Goal: Information Seeking & Learning: Check status

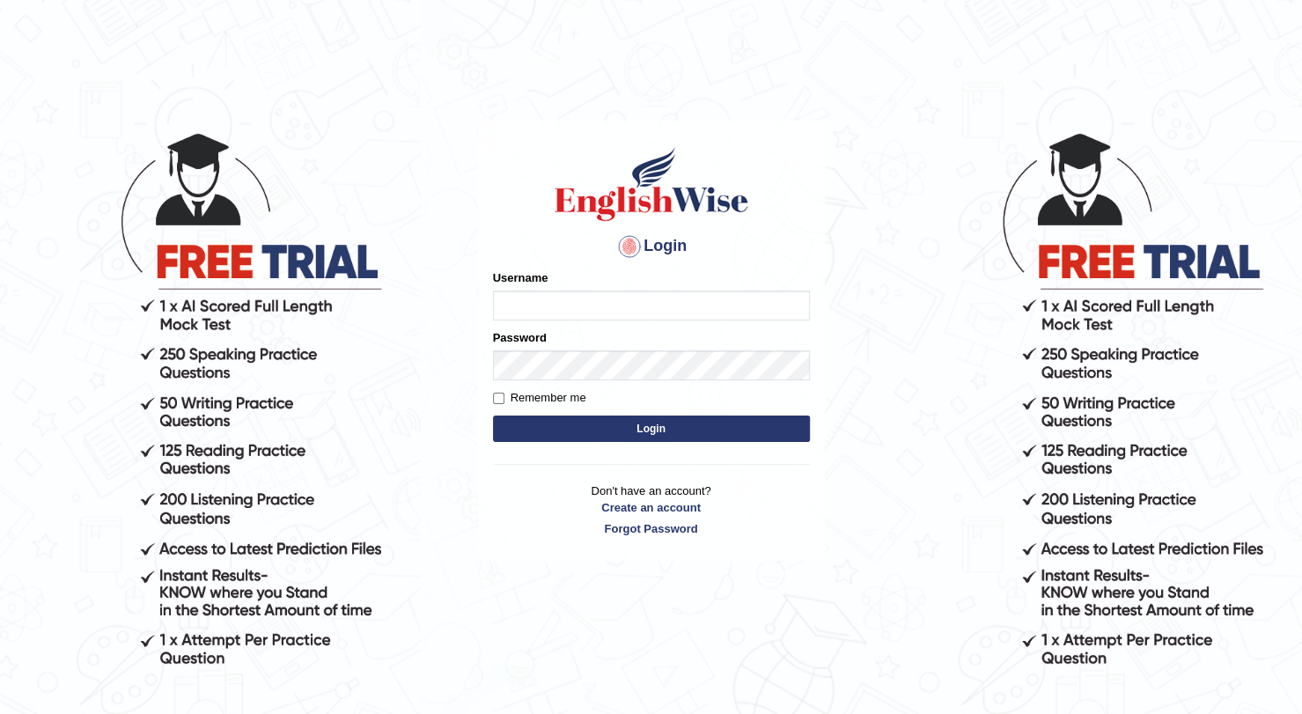
type input "Domingo"
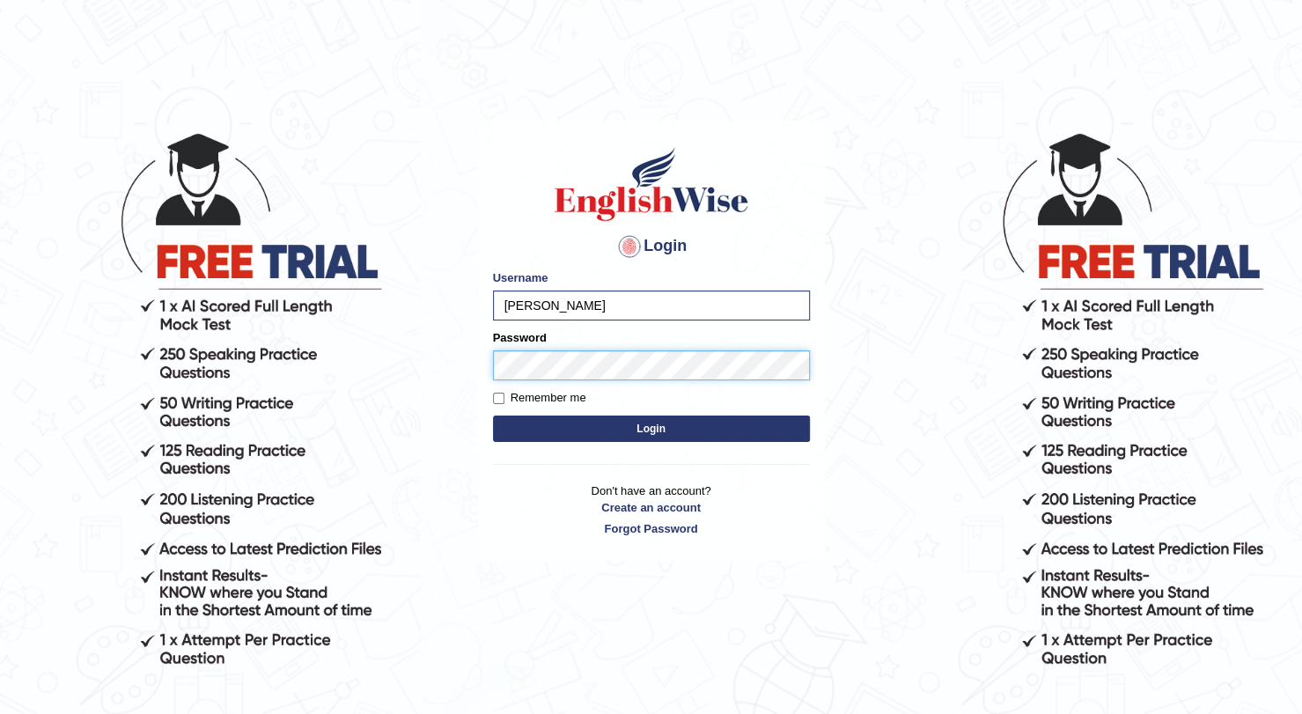
click at [493, 415] on button "Login" at bounding box center [651, 428] width 317 height 26
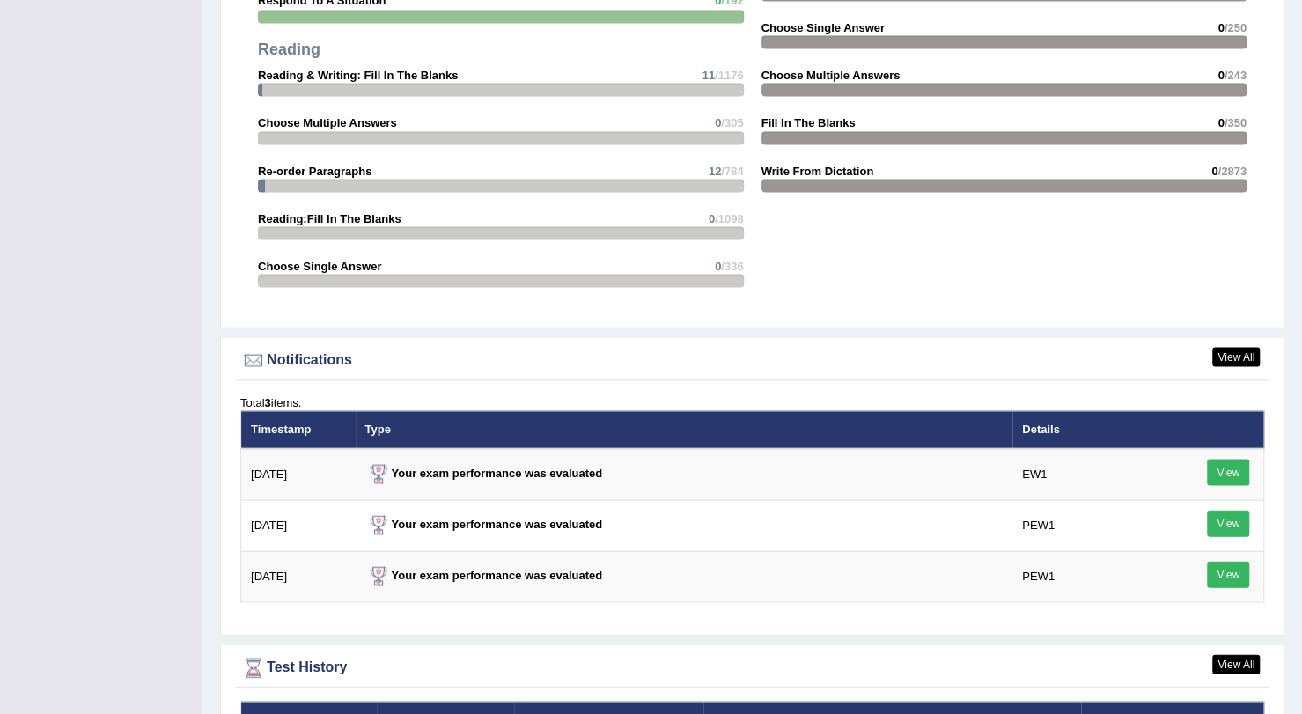
scroll to position [2153, 0]
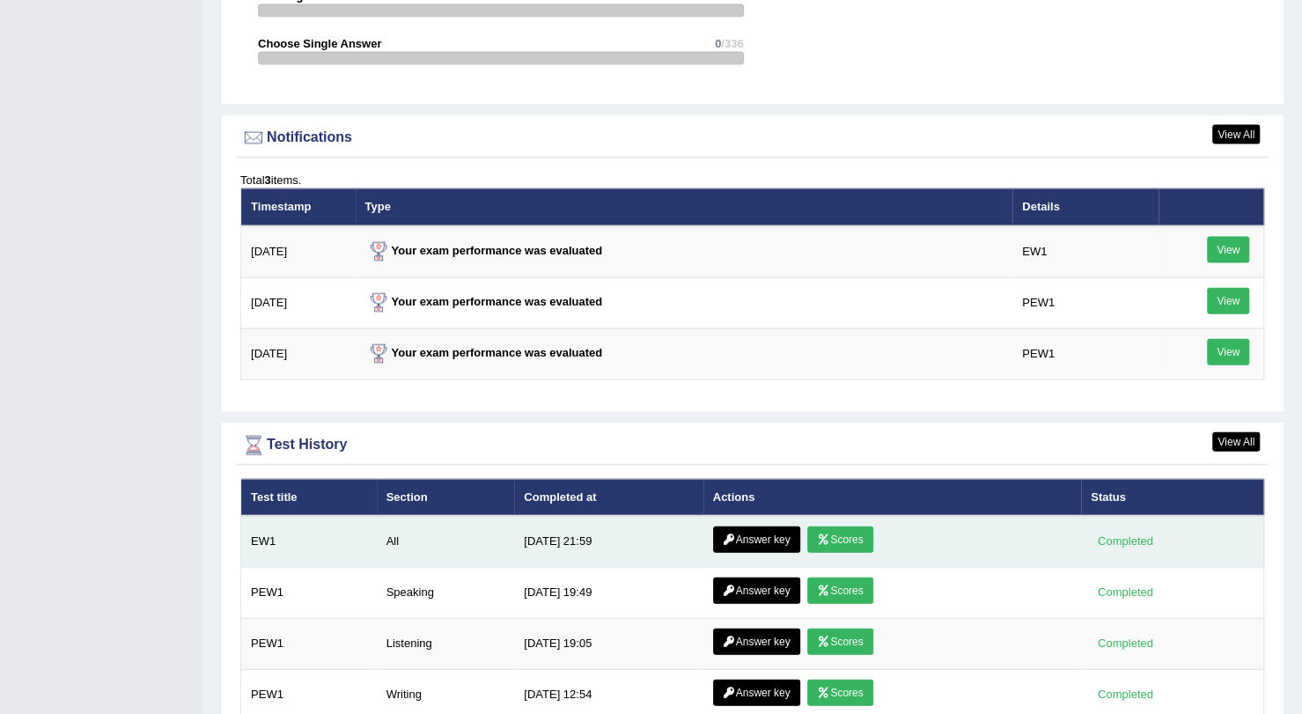
click at [753, 532] on link "Answer key" at bounding box center [756, 539] width 87 height 26
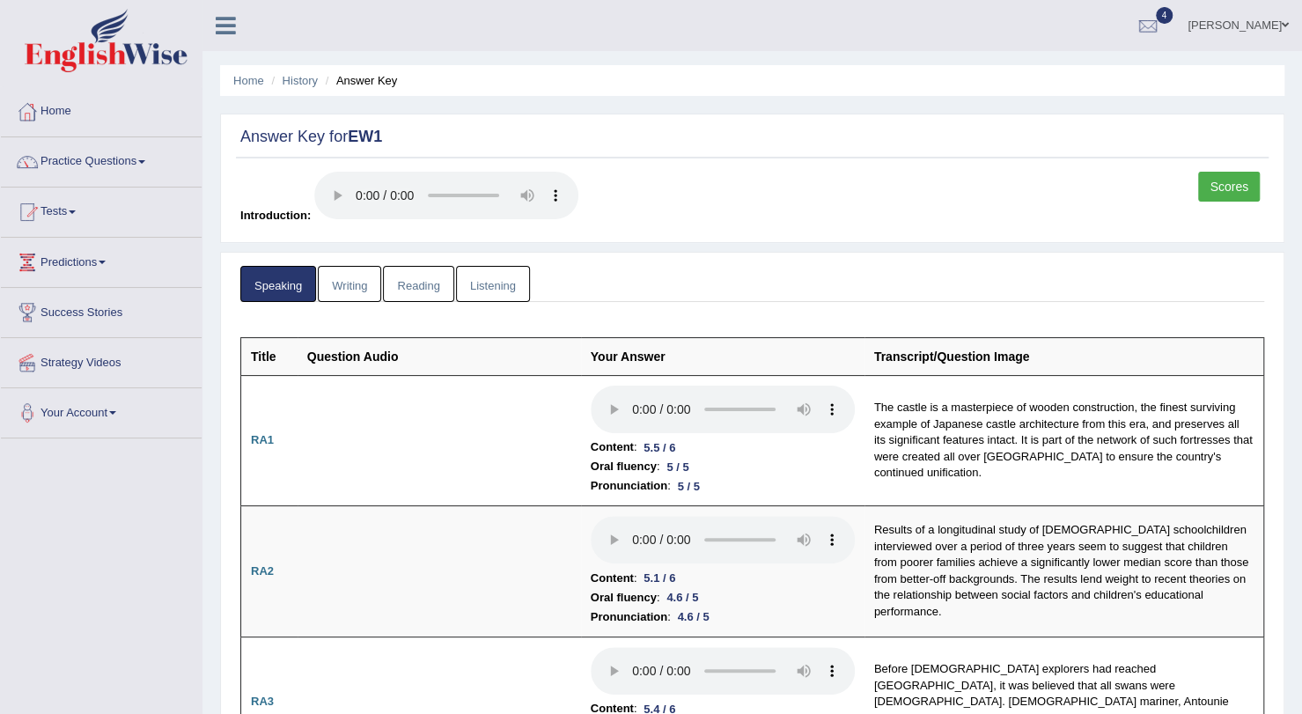
click at [1226, 186] on link "Scores" at bounding box center [1229, 187] width 62 height 30
click at [485, 275] on link "Listening" at bounding box center [493, 284] width 74 height 36
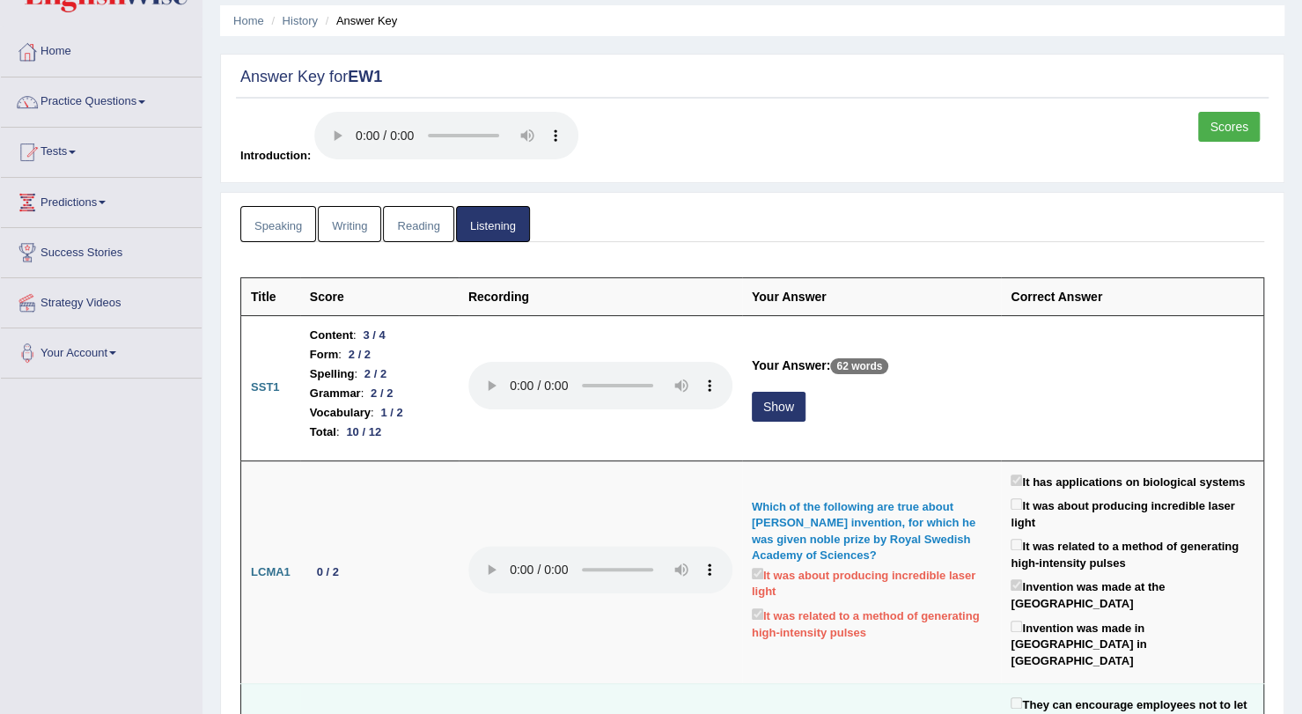
scroll to position [59, 0]
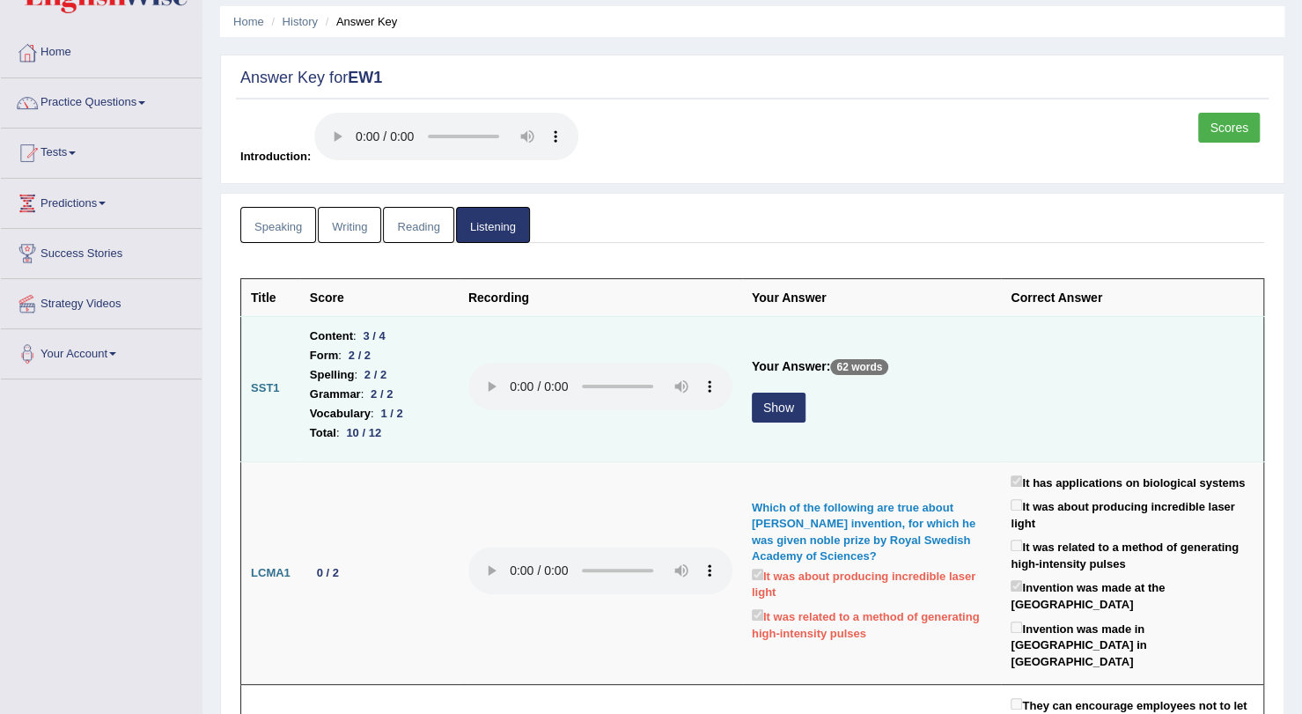
click at [796, 399] on button "Show" at bounding box center [779, 407] width 54 height 30
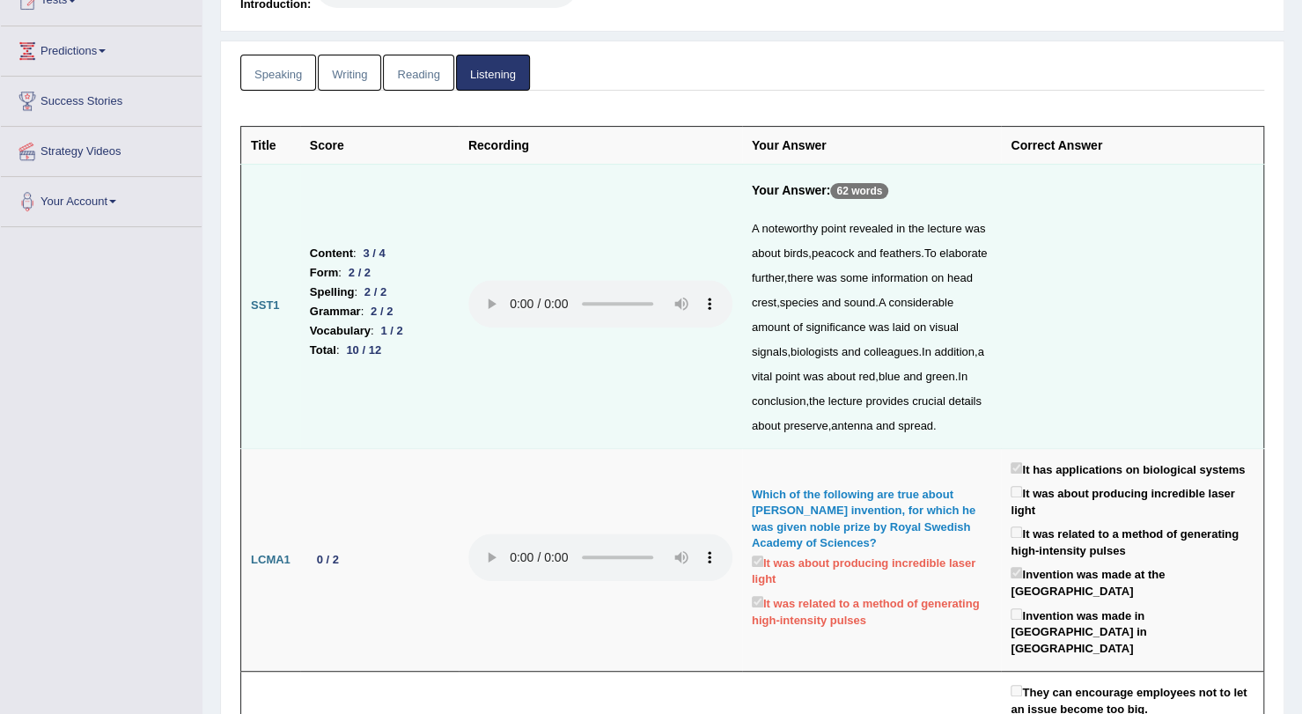
scroll to position [0, 0]
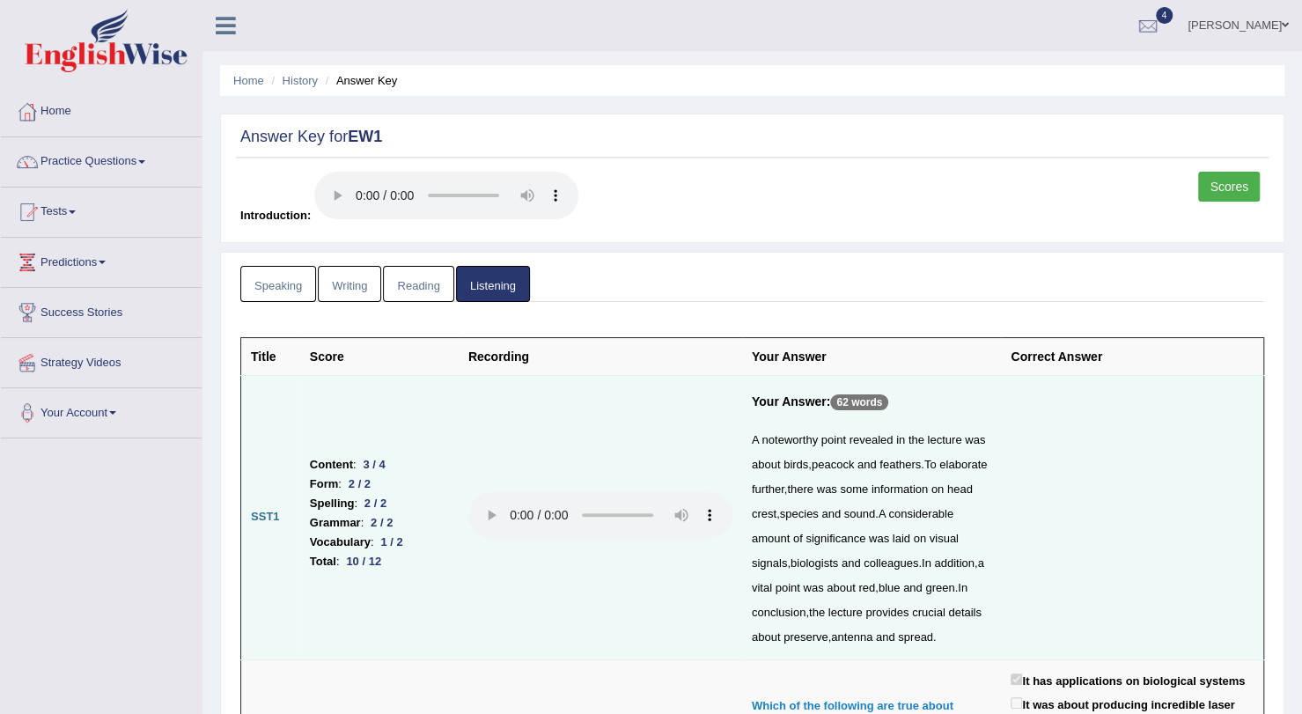
click at [407, 282] on link "Reading" at bounding box center [418, 284] width 70 height 36
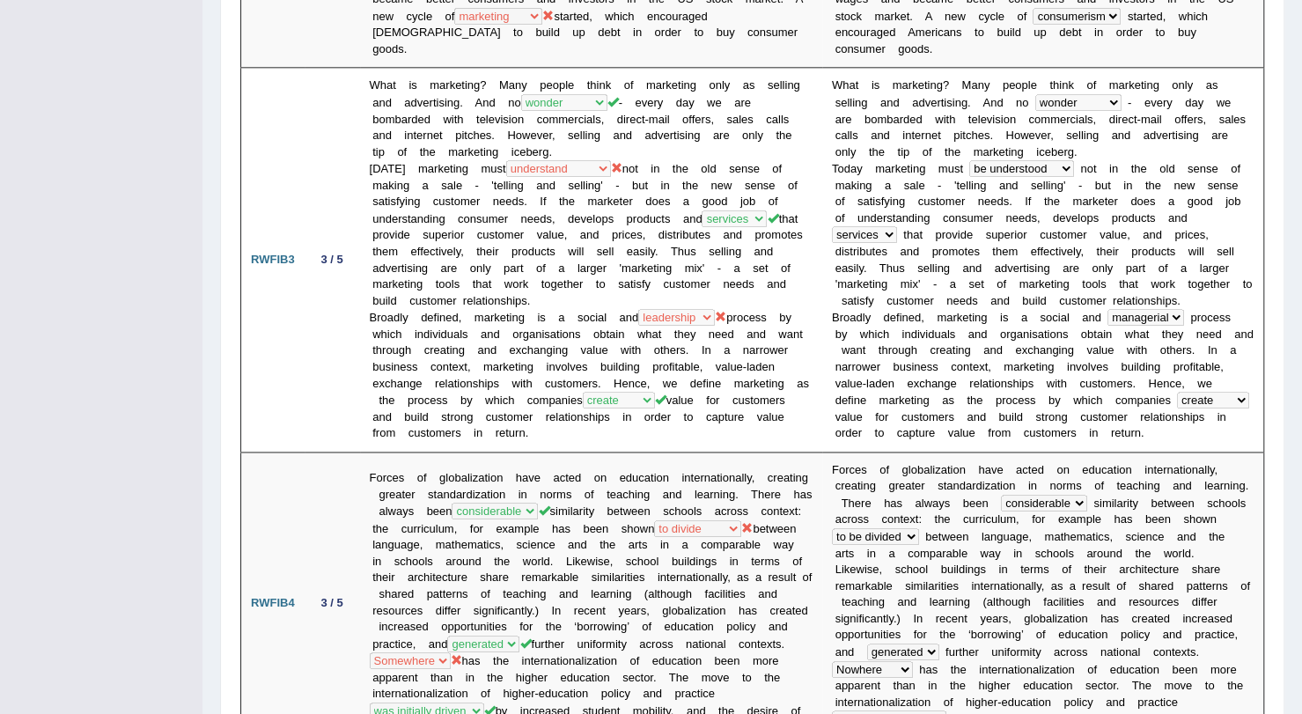
scroll to position [1223, 0]
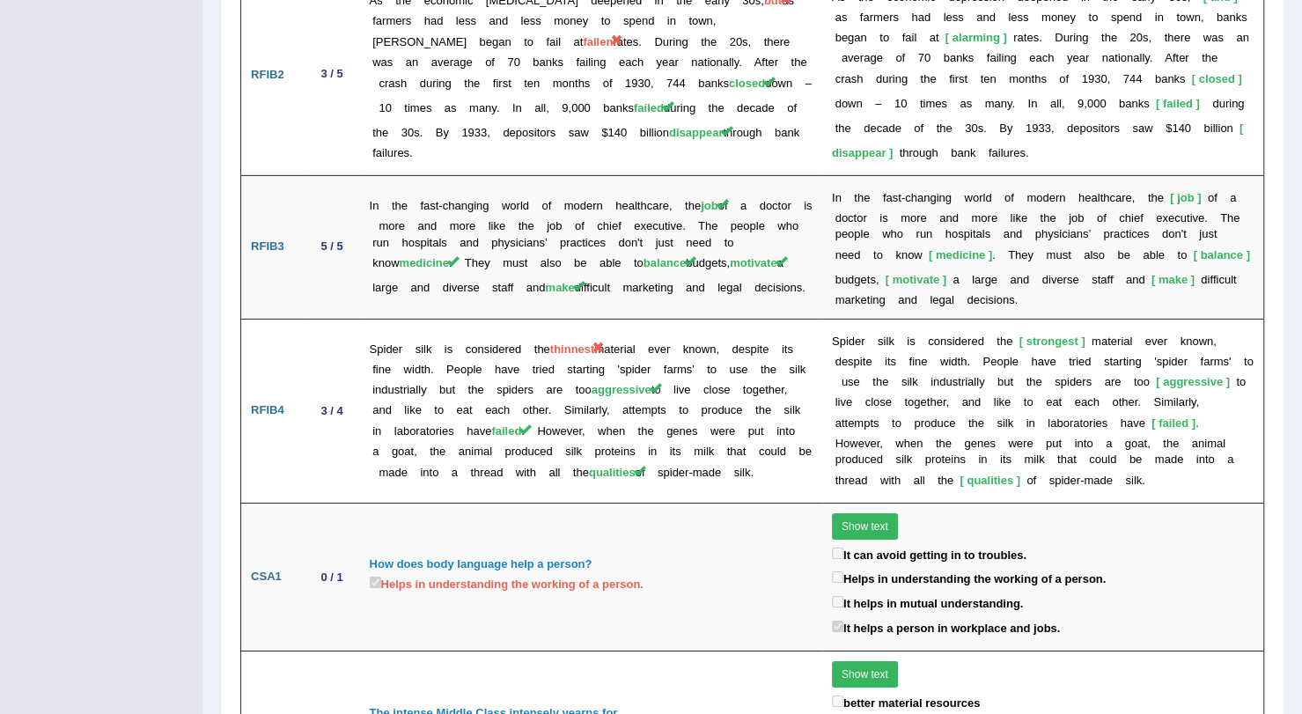
scroll to position [3237, 0]
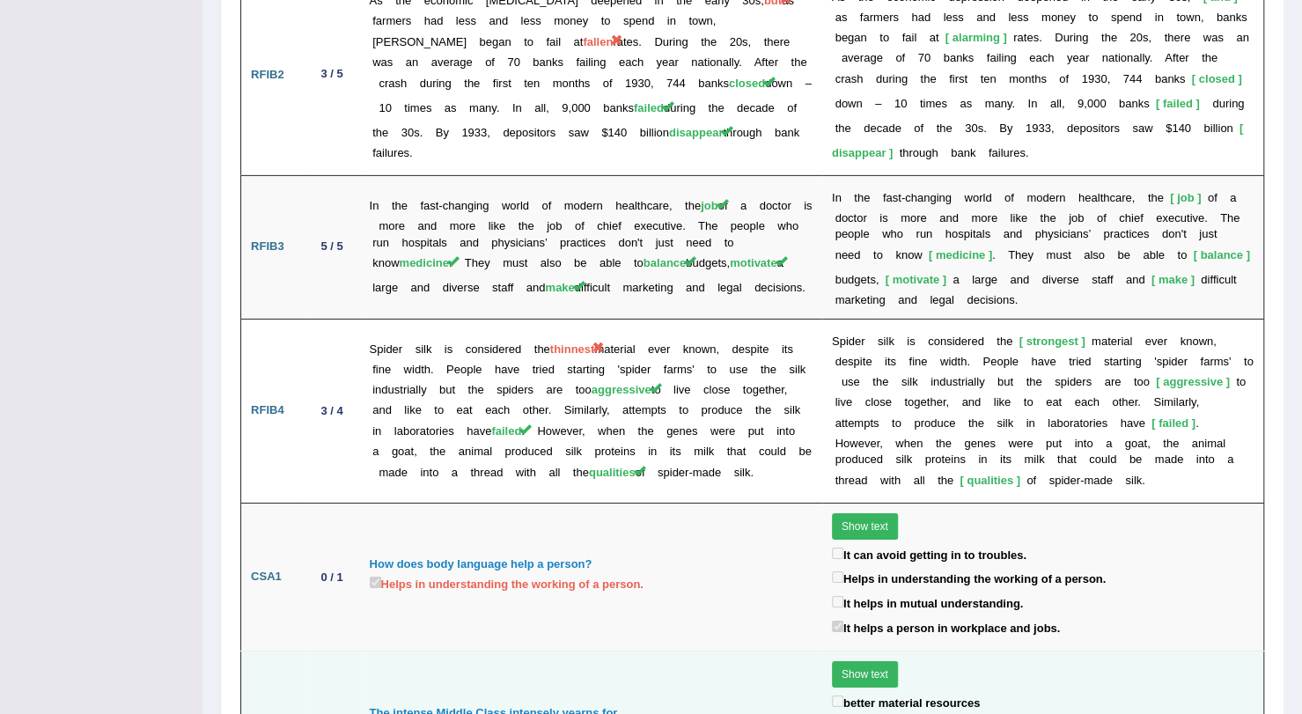
click at [862, 661] on button "Show text" at bounding box center [865, 674] width 66 height 26
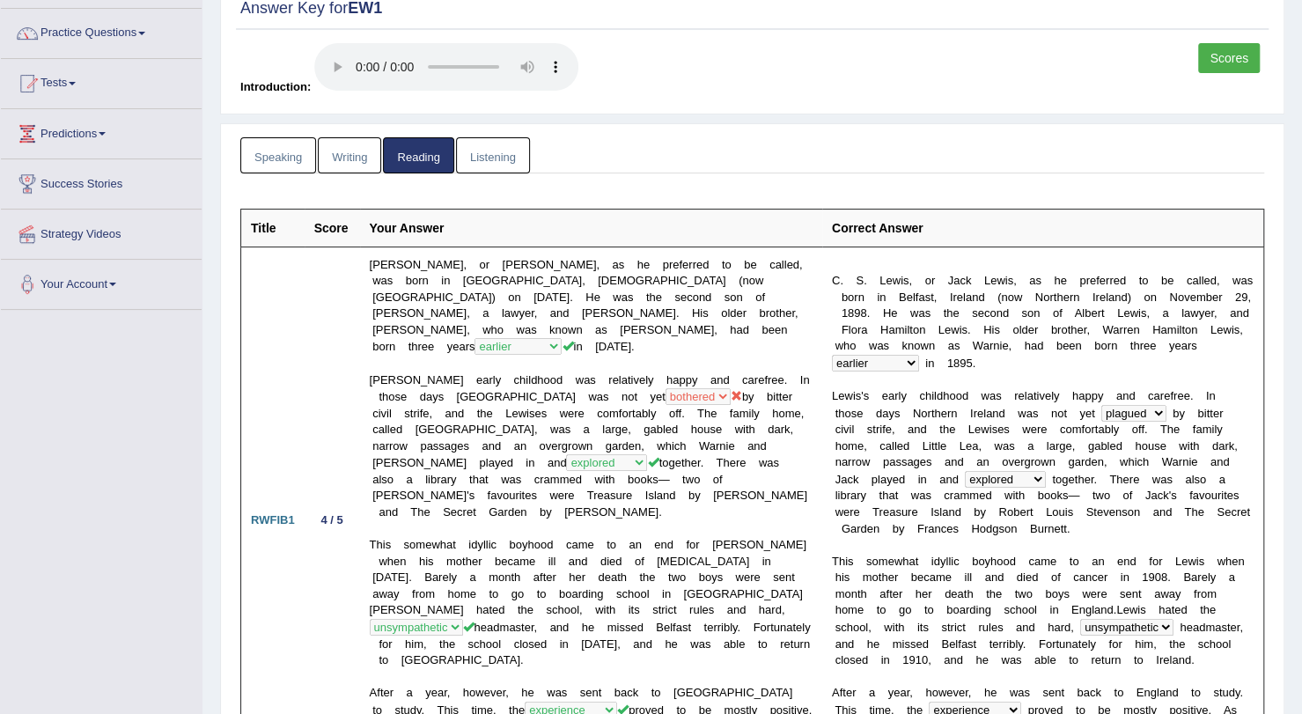
scroll to position [0, 0]
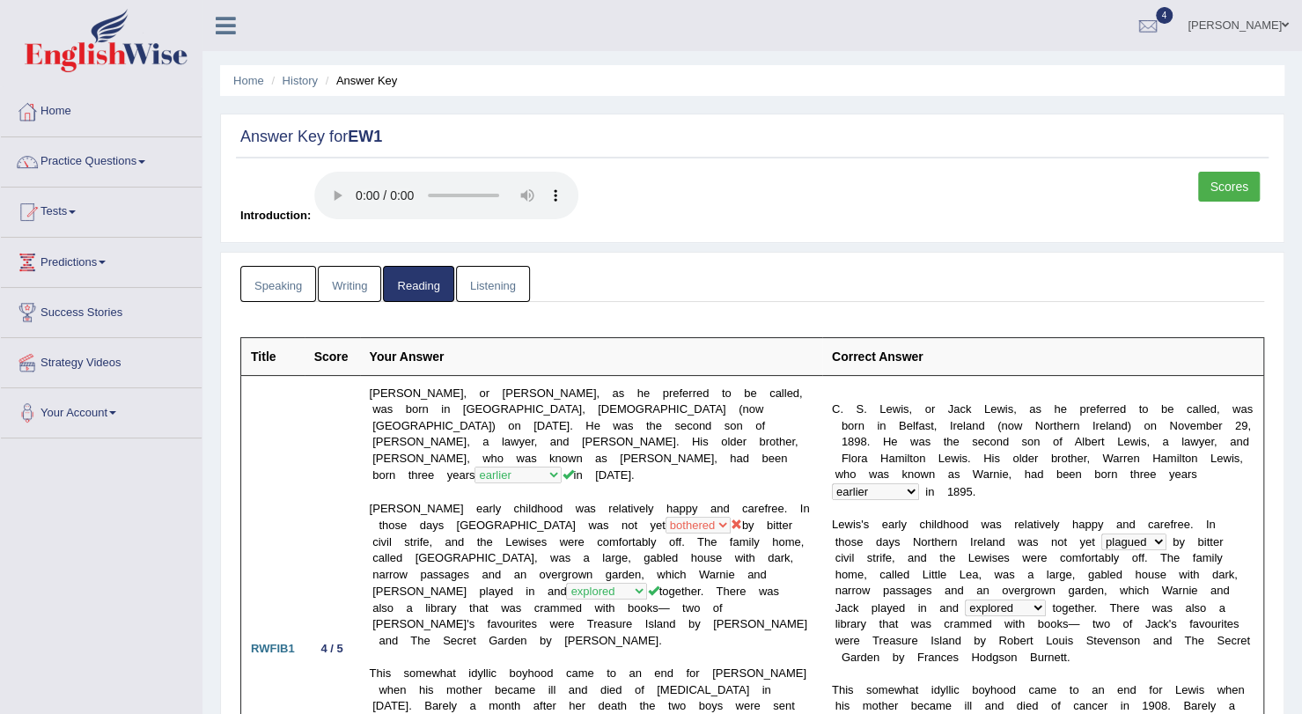
click at [357, 283] on link "Writing" at bounding box center [349, 284] width 63 height 36
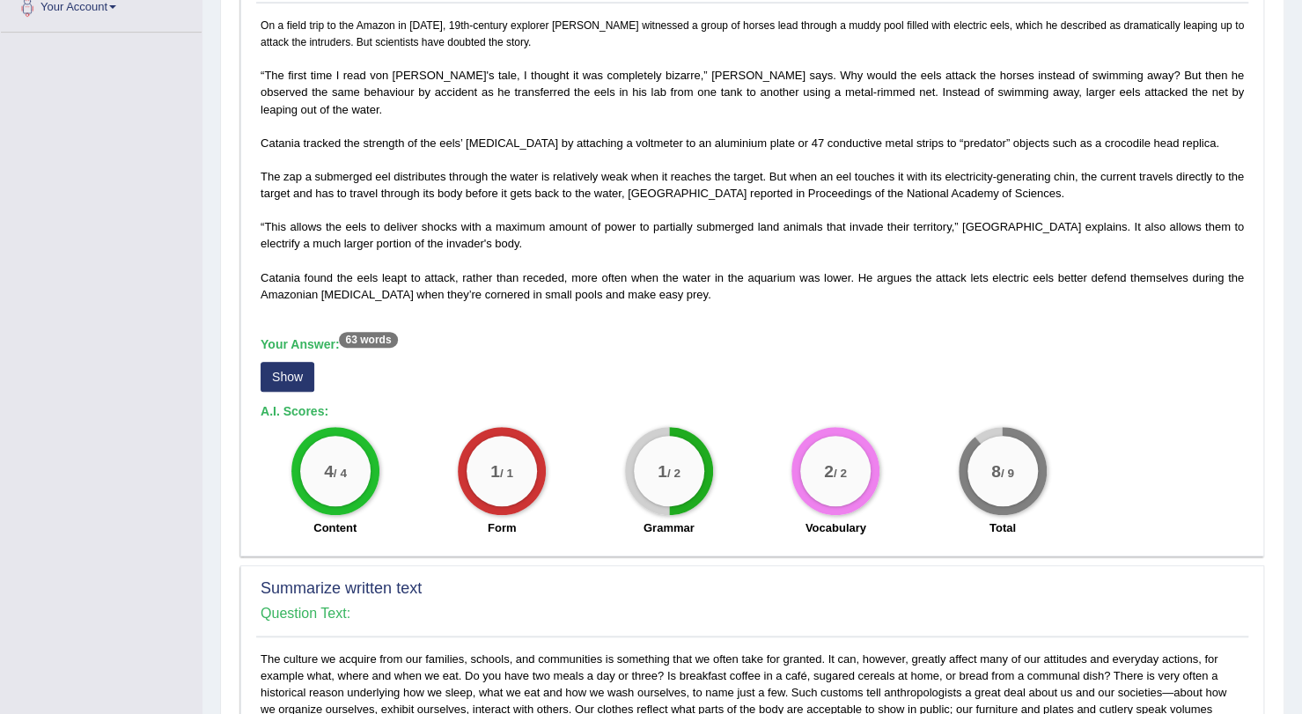
scroll to position [405, 0]
click at [287, 363] on button "Show" at bounding box center [287, 378] width 54 height 30
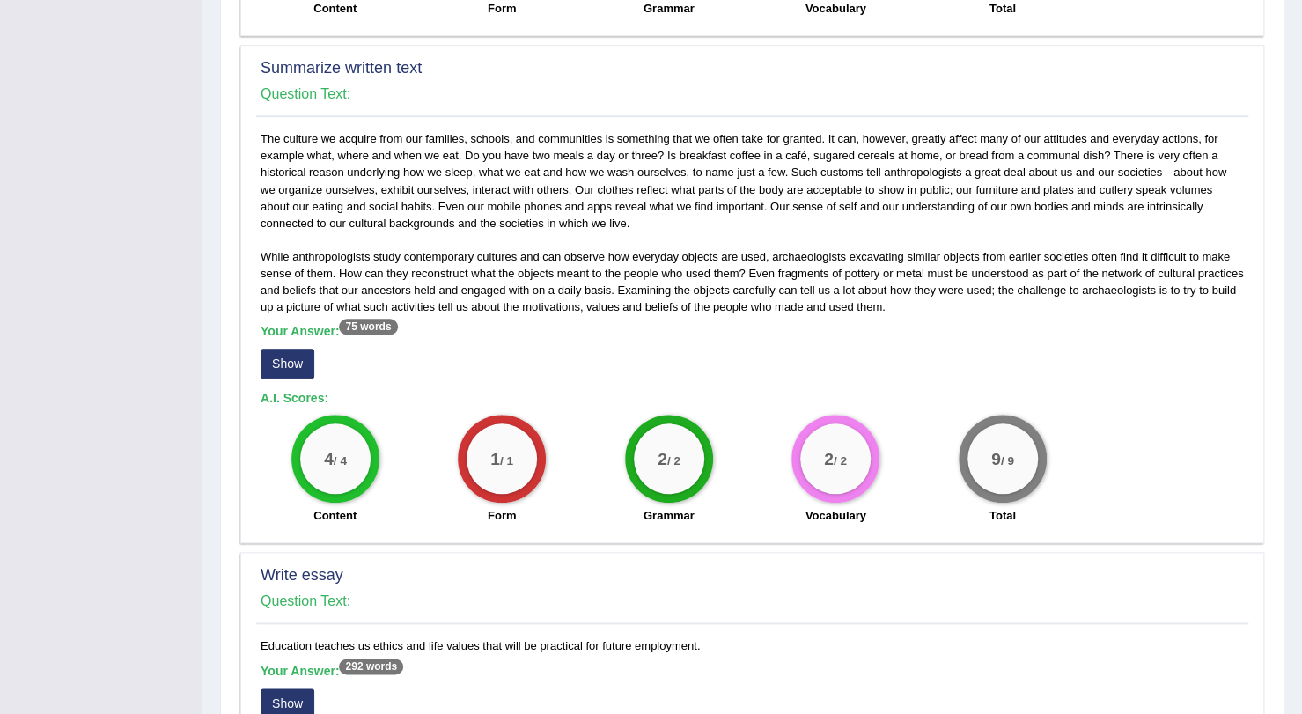
scroll to position [943, 0]
click at [279, 348] on button "Show" at bounding box center [287, 363] width 54 height 30
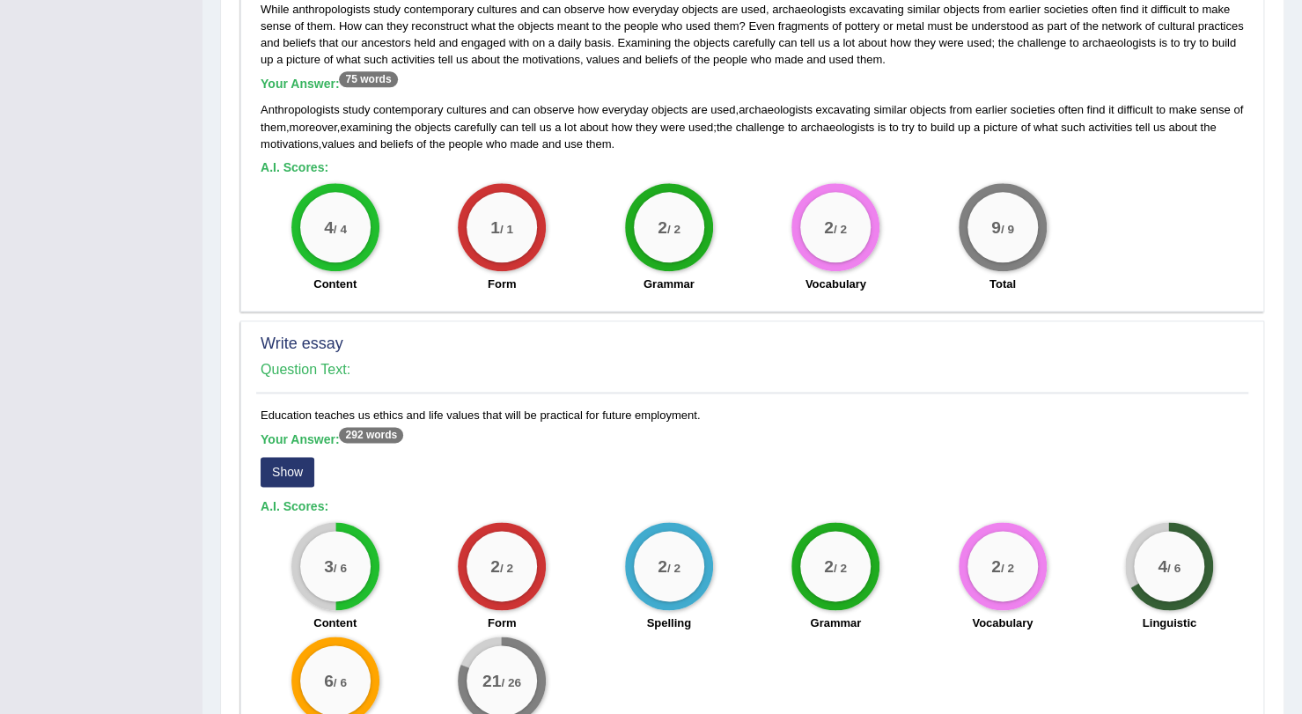
scroll to position [1282, 0]
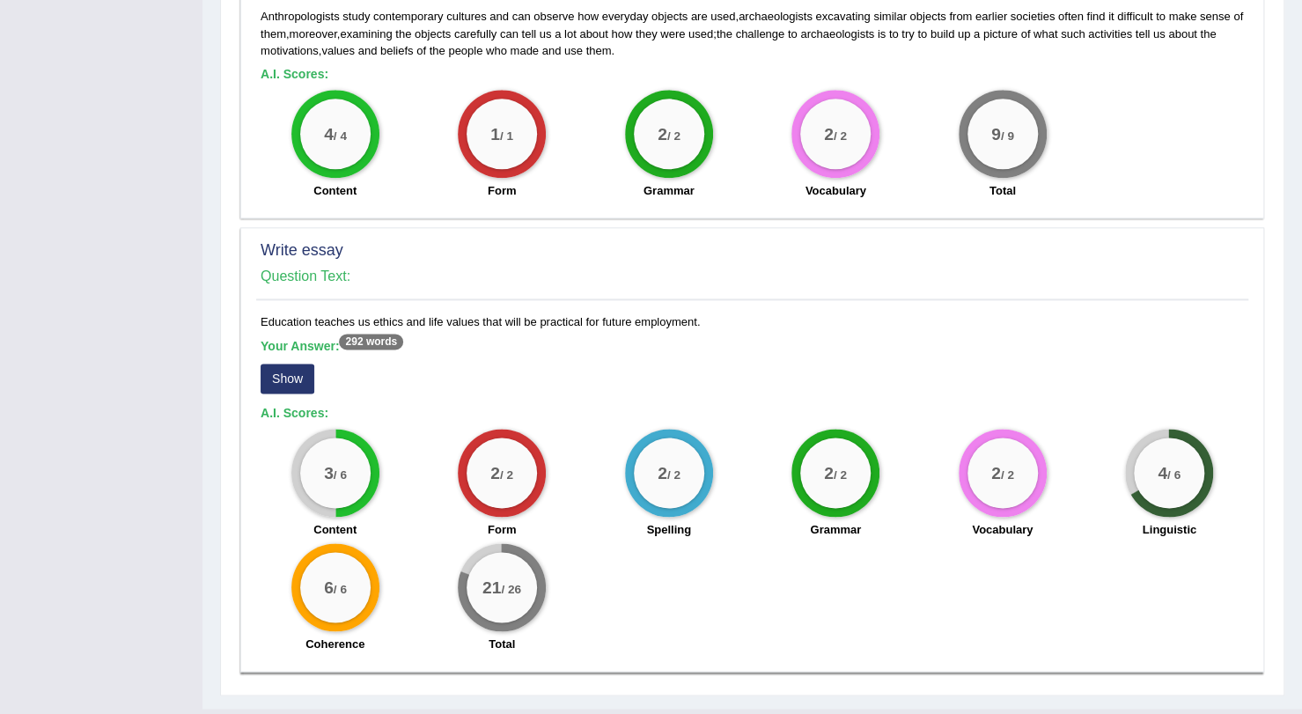
click at [286, 363] on button "Show" at bounding box center [287, 378] width 54 height 30
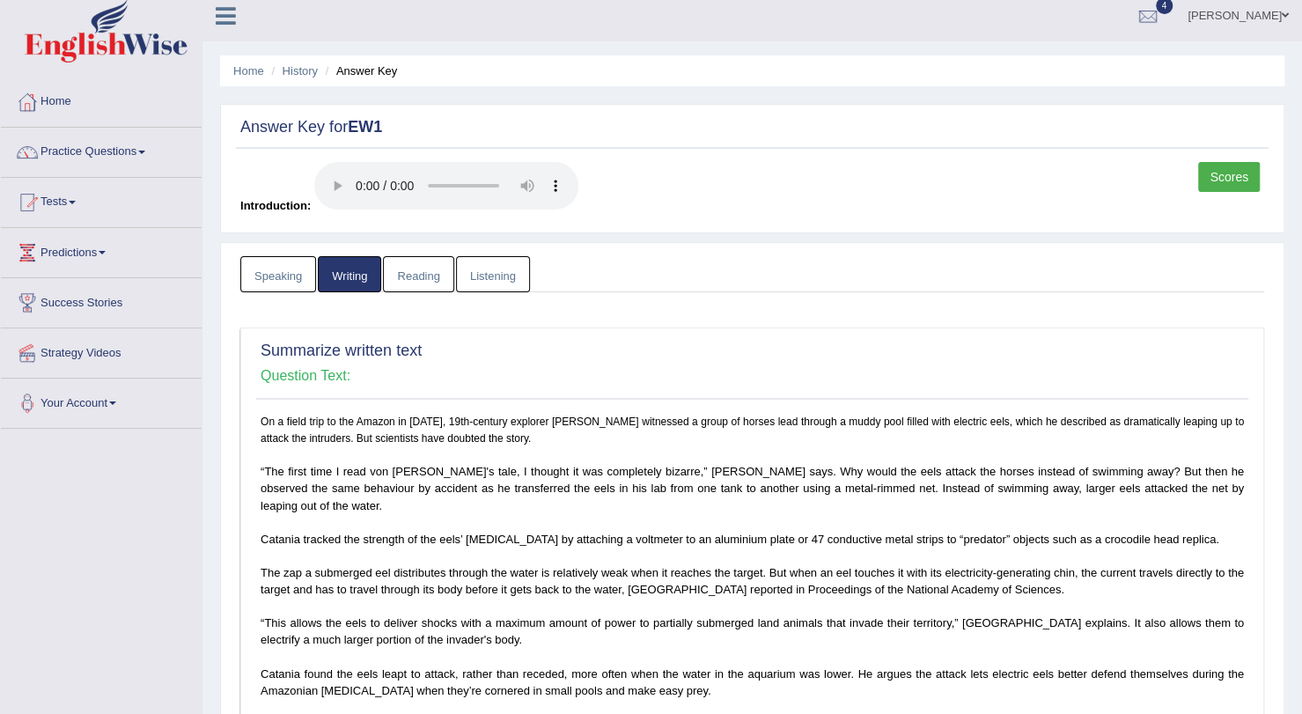
scroll to position [0, 0]
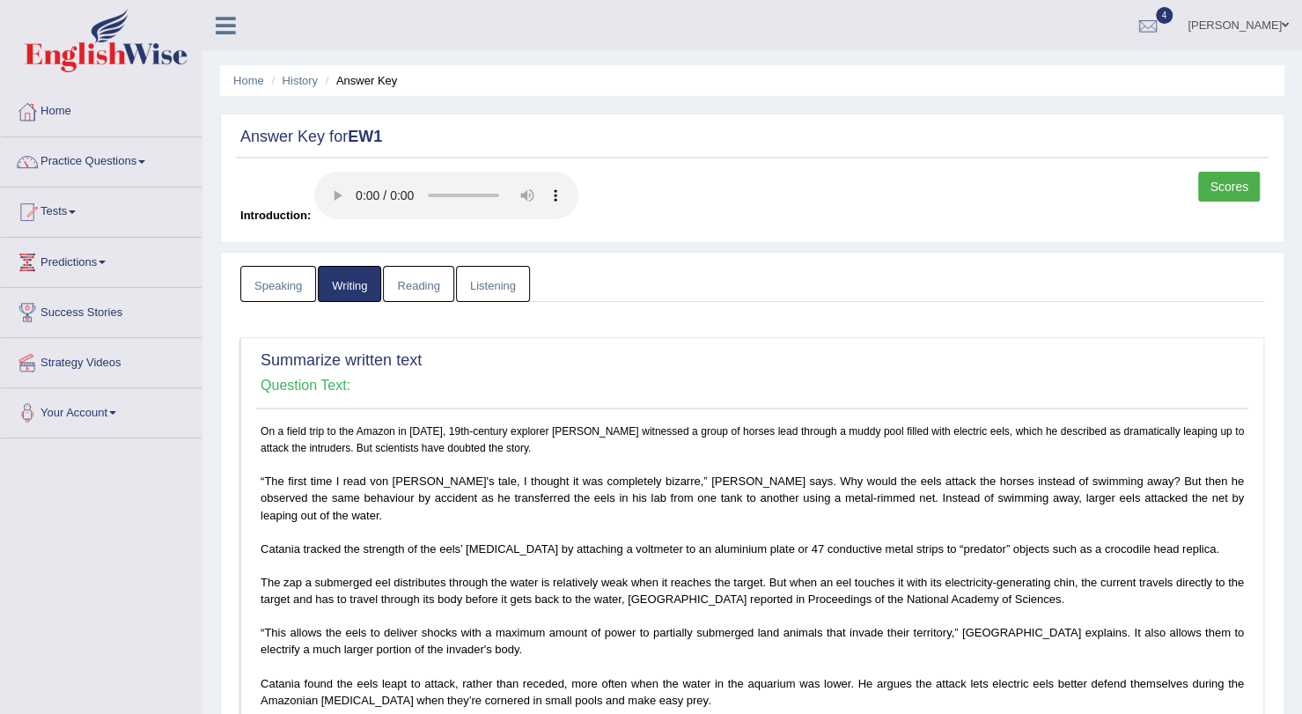
click at [1243, 177] on link "Scores" at bounding box center [1229, 187] width 62 height 30
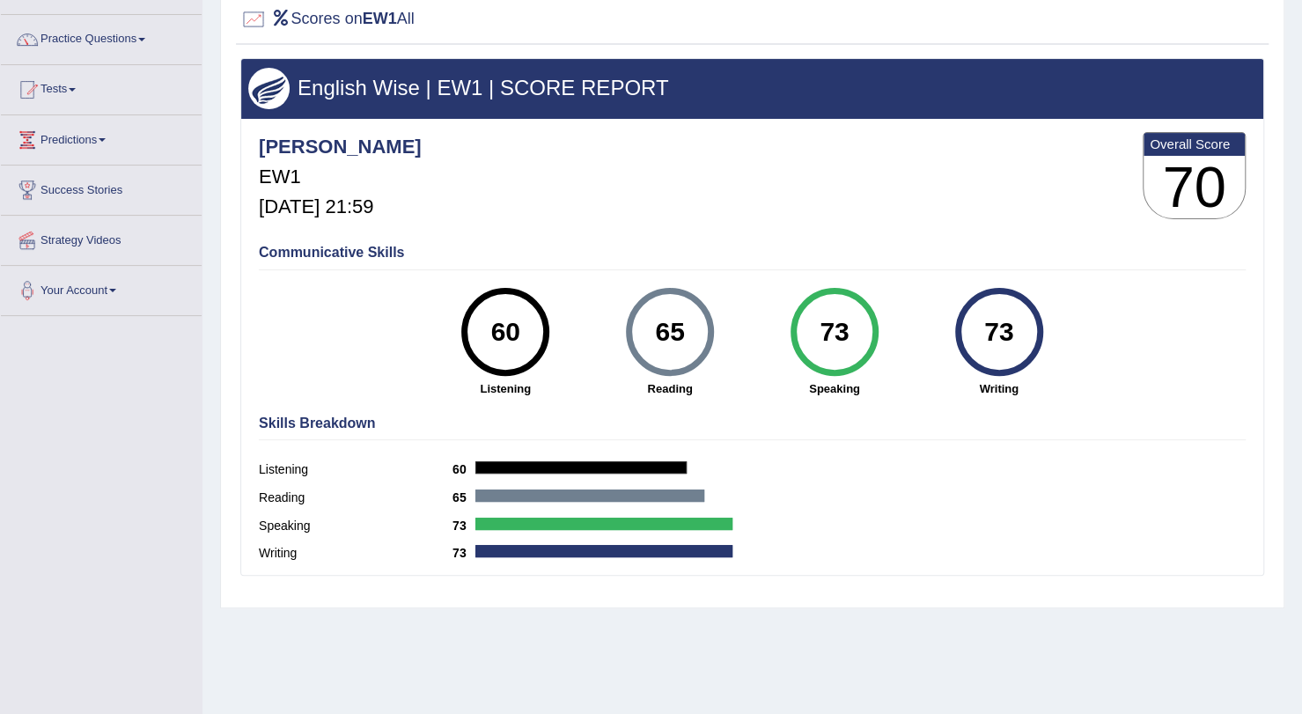
scroll to position [127, 0]
